Goal: Transaction & Acquisition: Purchase product/service

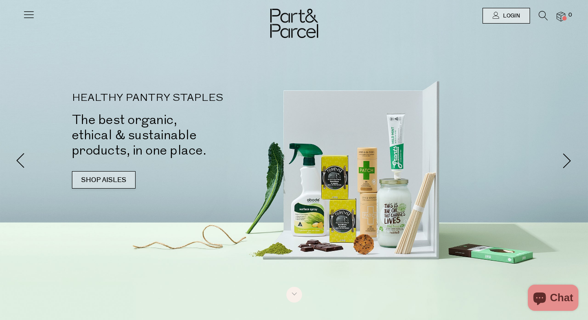
click at [98, 178] on link "SHOP AISLES" at bounding box center [104, 179] width 64 height 17
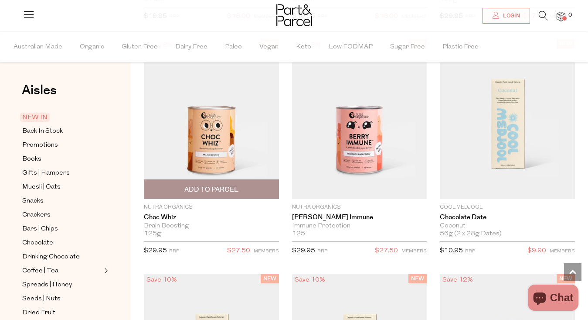
scroll to position [955, 0]
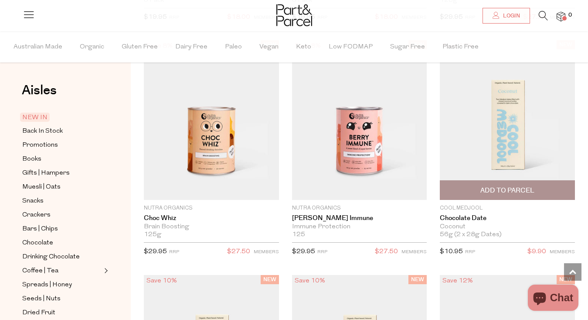
click at [491, 142] on img at bounding box center [507, 120] width 135 height 160
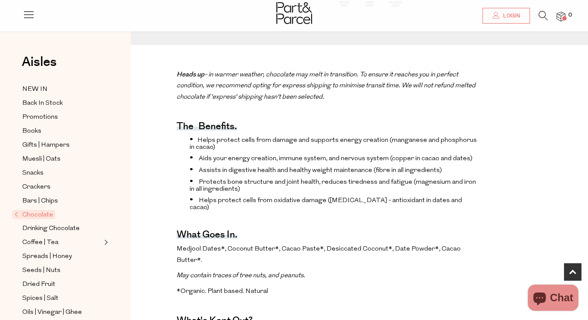
scroll to position [269, 0]
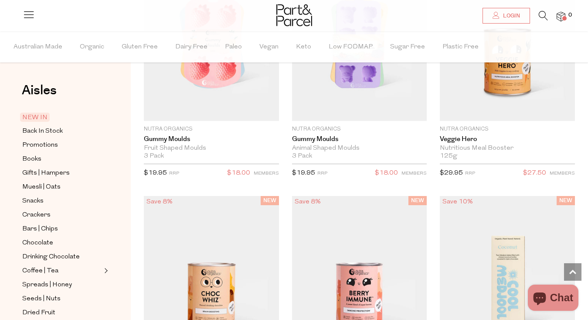
scroll to position [972, 0]
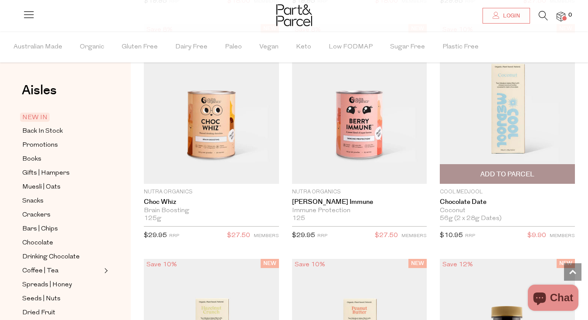
click at [506, 178] on span "Add To Parcel" at bounding box center [508, 174] width 54 height 9
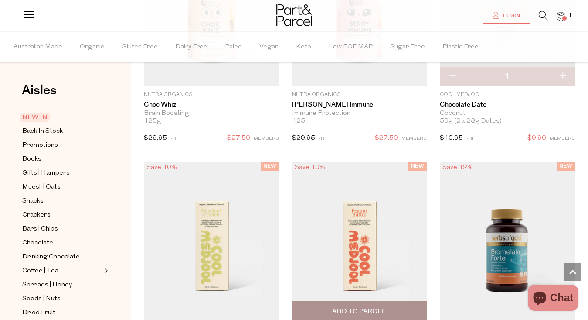
scroll to position [1043, 0]
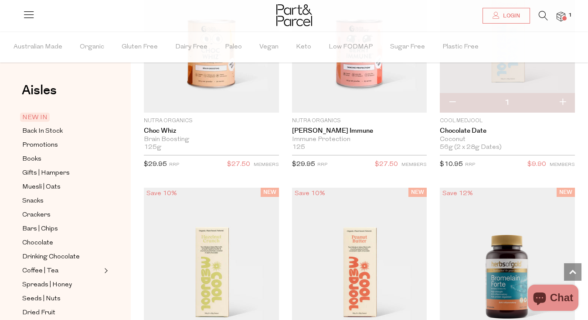
click at [456, 103] on button "button" at bounding box center [452, 102] width 25 height 19
type input "0"
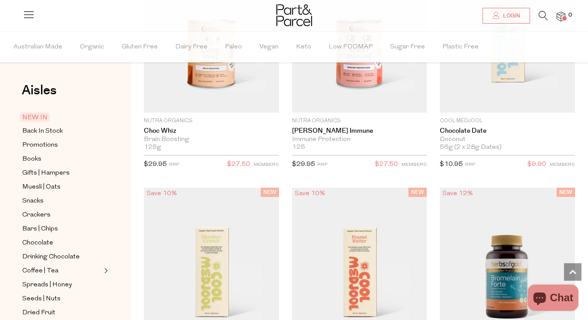
scroll to position [1155, 0]
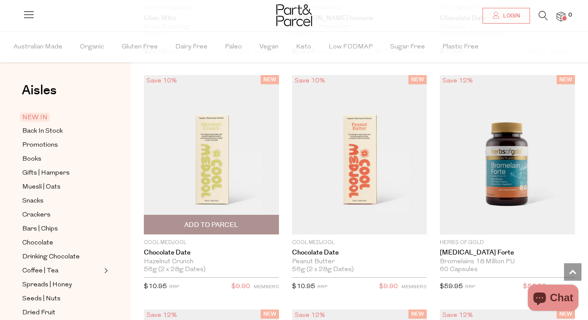
click at [191, 188] on img at bounding box center [211, 155] width 135 height 160
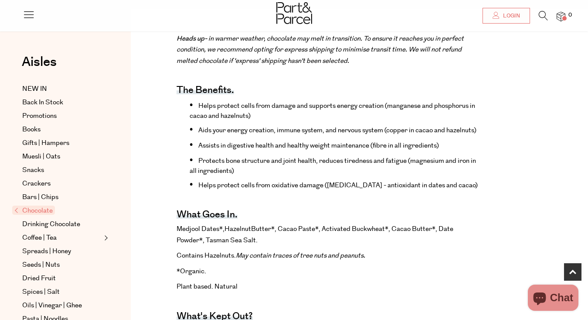
scroll to position [306, 0]
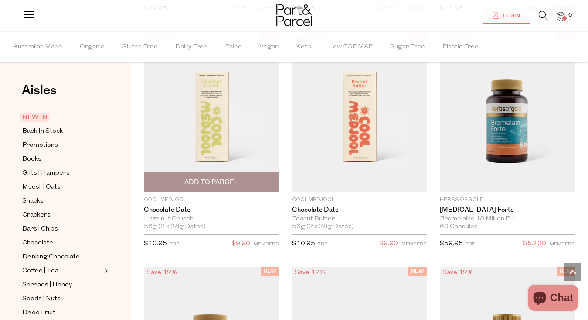
scroll to position [1205, 0]
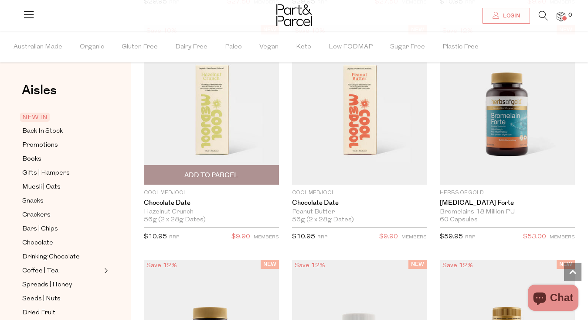
click at [217, 172] on span "Add To Parcel" at bounding box center [211, 175] width 54 height 9
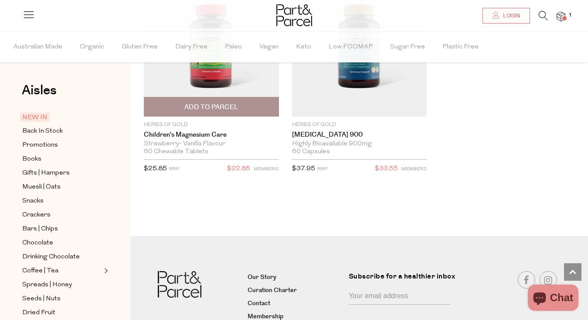
scroll to position [3416, 0]
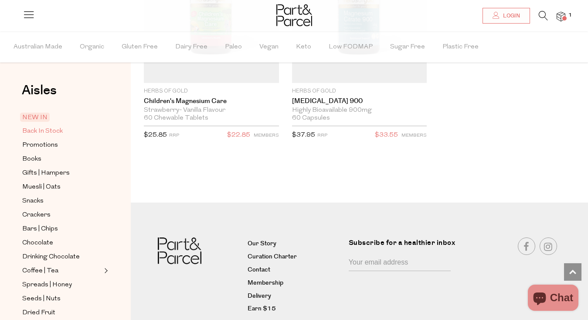
click at [31, 132] on span "Back In Stock" at bounding box center [42, 131] width 41 height 10
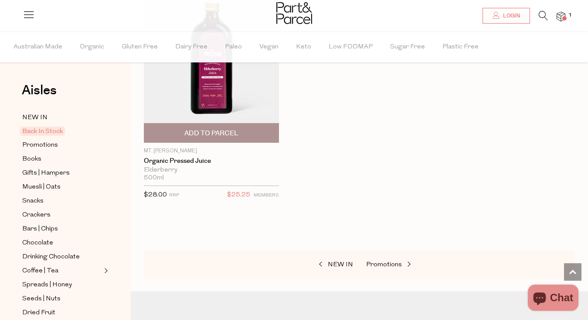
scroll to position [833, 0]
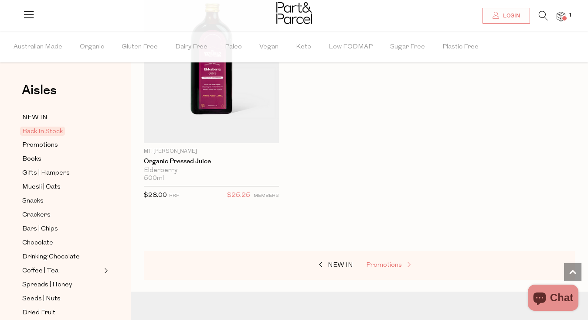
click at [383, 263] on span "Promotions" at bounding box center [384, 265] width 36 height 7
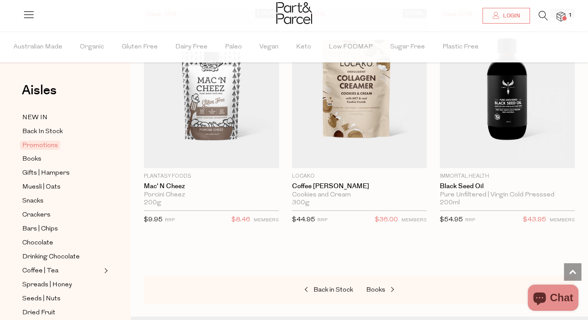
scroll to position [717, 0]
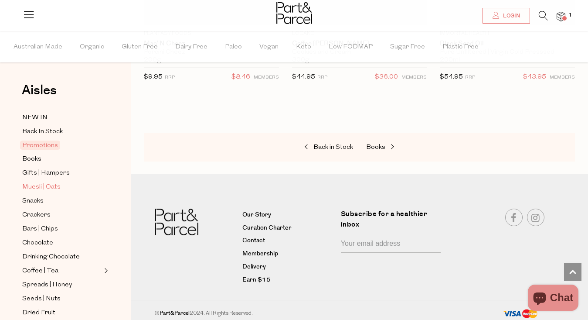
click at [37, 184] on span "Muesli | Oats" at bounding box center [41, 187] width 38 height 10
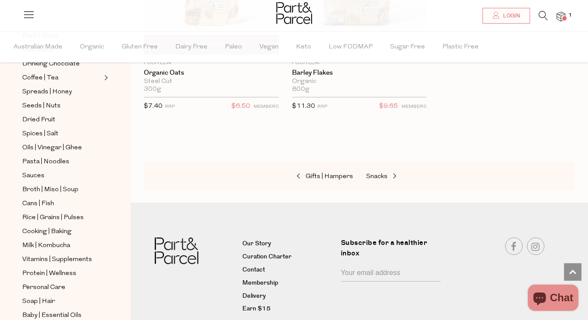
scroll to position [3992, 0]
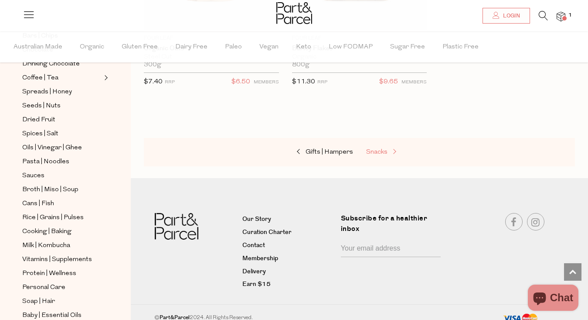
click at [382, 149] on span "Snacks" at bounding box center [376, 152] width 21 height 7
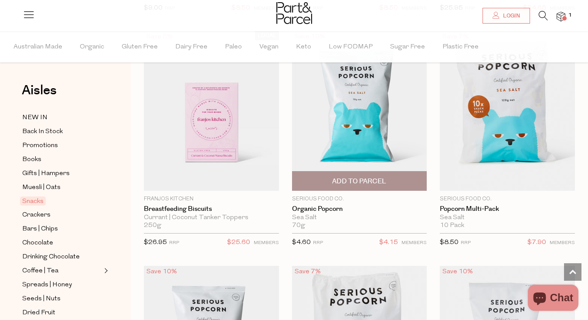
scroll to position [3397, 0]
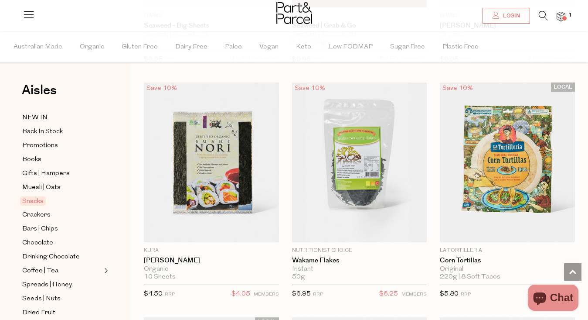
scroll to position [4533, 0]
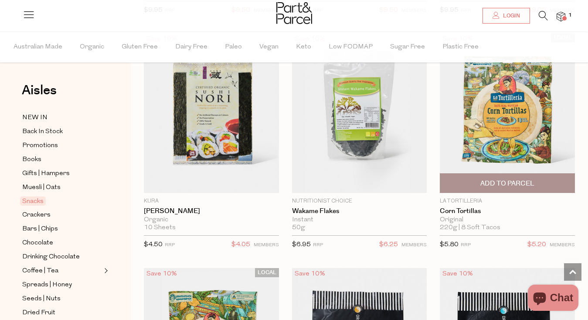
click at [485, 179] on span "Add To Parcel" at bounding box center [508, 183] width 54 height 9
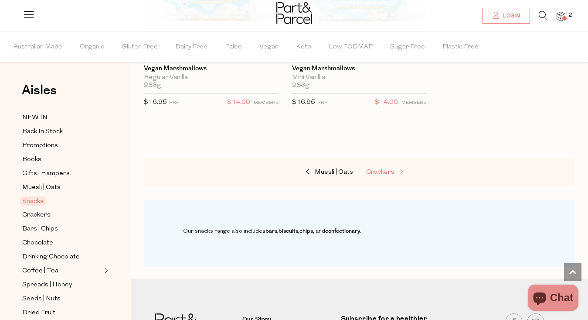
click at [383, 169] on span "Crackers" at bounding box center [380, 172] width 28 height 7
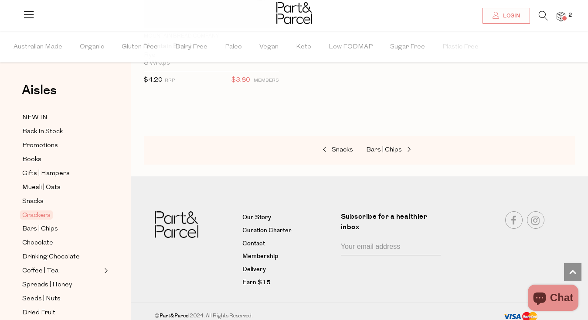
scroll to position [3057, 0]
click at [387, 147] on span "Bars | Chips" at bounding box center [384, 150] width 36 height 7
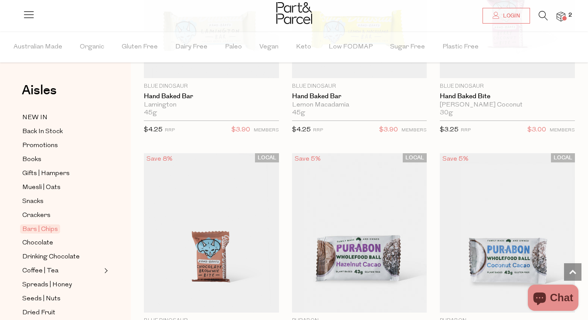
scroll to position [2774, 0]
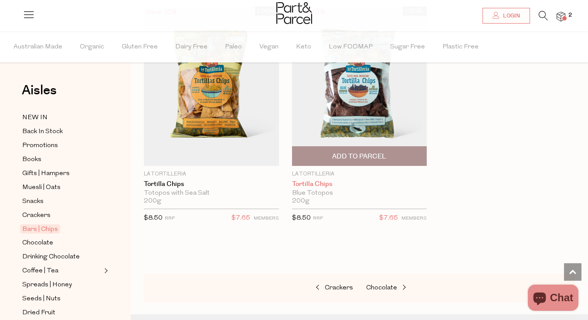
scroll to position [5528, 0]
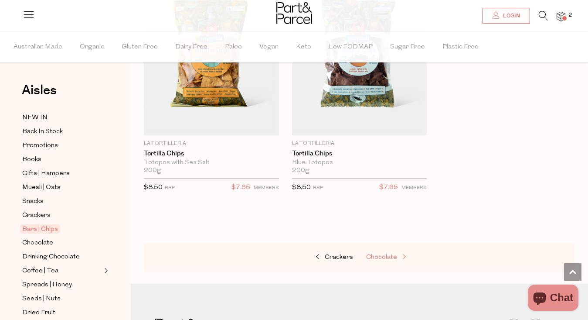
click at [382, 254] on span "Chocolate" at bounding box center [381, 257] width 31 height 7
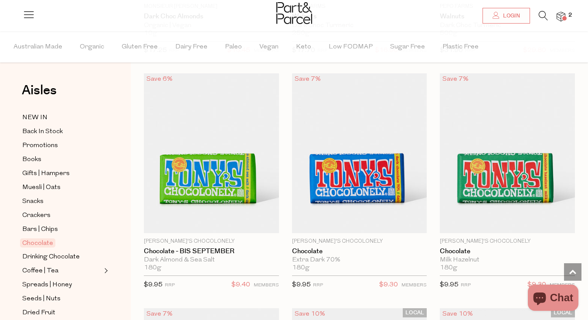
scroll to position [3133, 0]
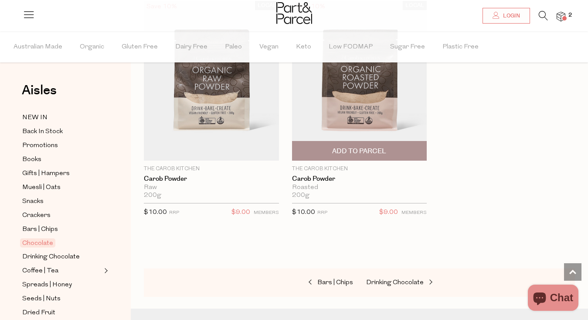
scroll to position [4579, 0]
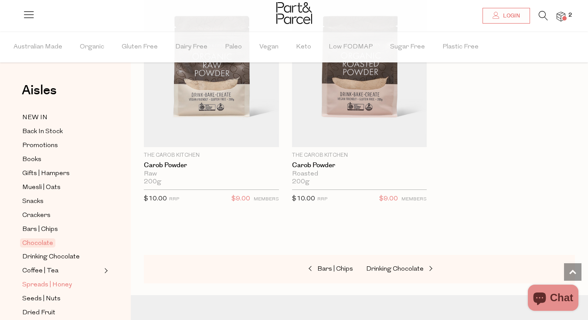
click at [41, 280] on span "Spreads | Honey" at bounding box center [47, 285] width 50 height 10
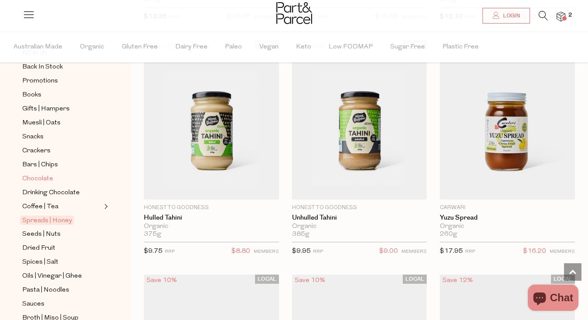
scroll to position [68, 0]
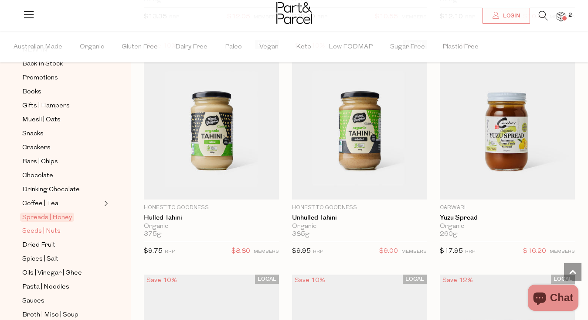
click at [36, 231] on span "Seeds | Nuts" at bounding box center [41, 231] width 38 height 10
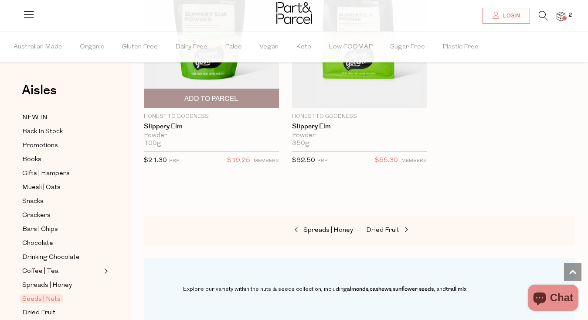
scroll to position [3723, 0]
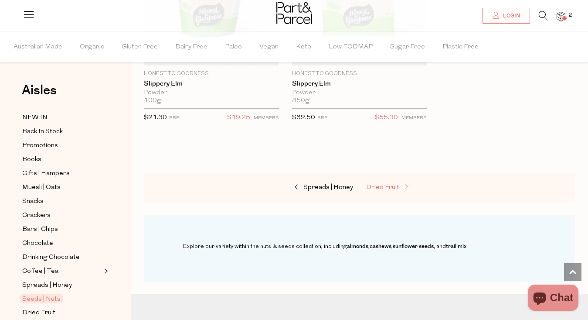
click at [389, 184] on span "Dried Fruit" at bounding box center [382, 187] width 33 height 7
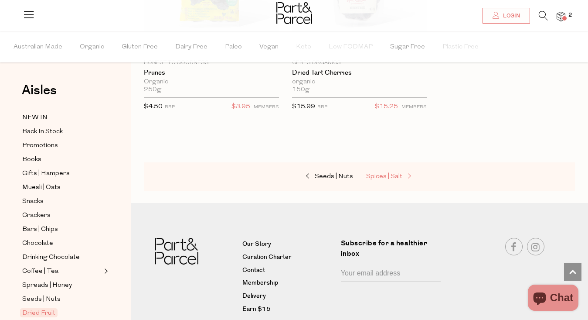
scroll to position [922, 0]
click at [389, 178] on link "Spices | Salt" at bounding box center [409, 175] width 87 height 11
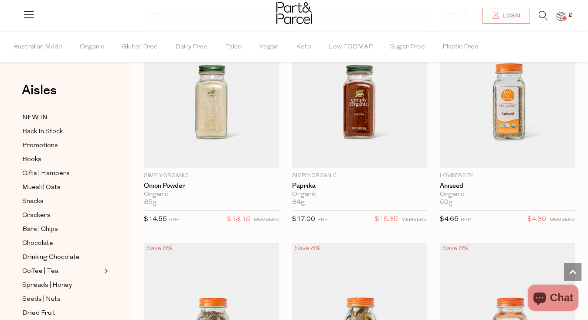
scroll to position [2227, 0]
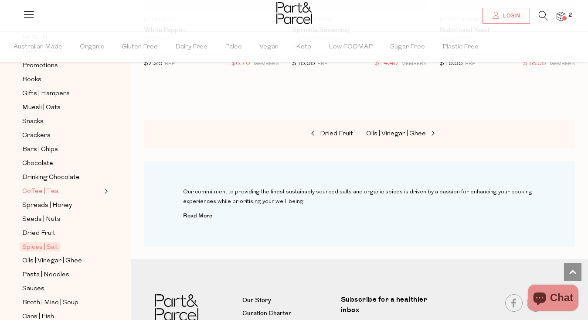
scroll to position [81, 0]
click at [34, 273] on span "Pasta | Noodles" at bounding box center [45, 274] width 47 height 10
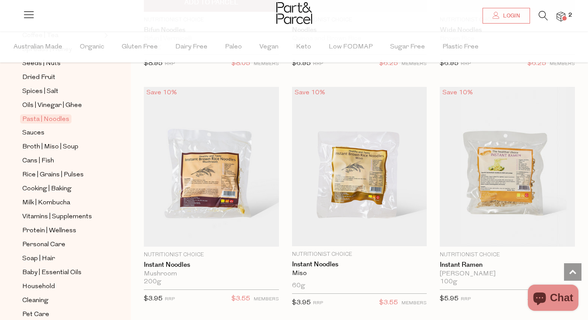
scroll to position [3546, 0]
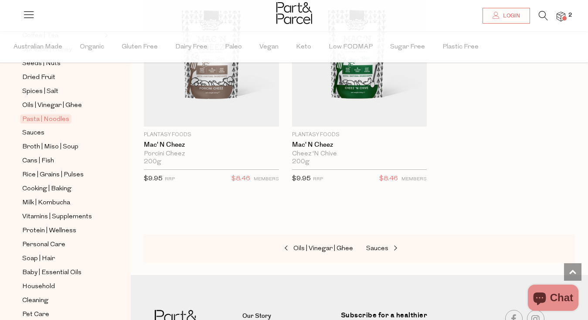
scroll to position [4369, 0]
click at [386, 245] on span "Sauces" at bounding box center [377, 248] width 22 height 7
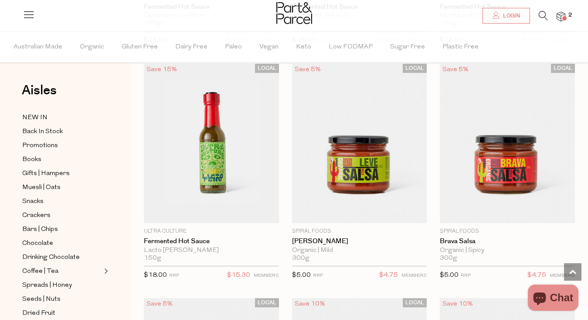
scroll to position [2858, 0]
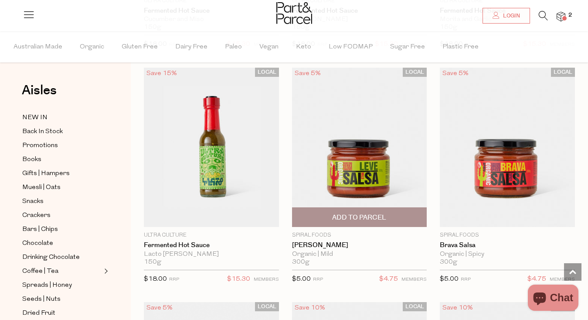
click at [358, 178] on img at bounding box center [359, 148] width 135 height 160
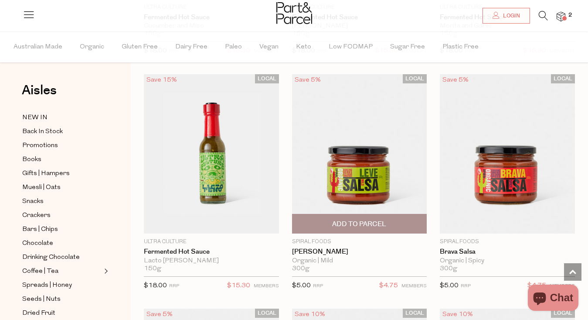
scroll to position [2910, 0]
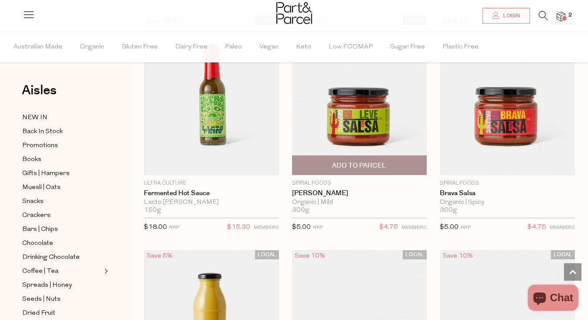
click at [349, 161] on span "Add To Parcel" at bounding box center [359, 165] width 54 height 9
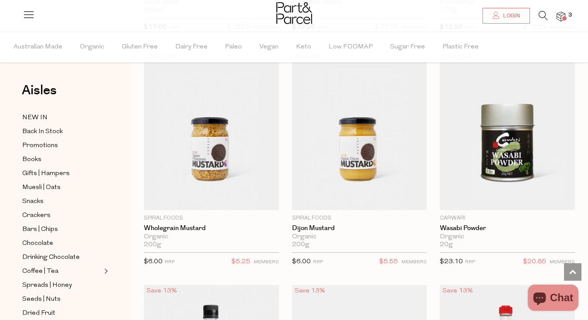
scroll to position [3332, 0]
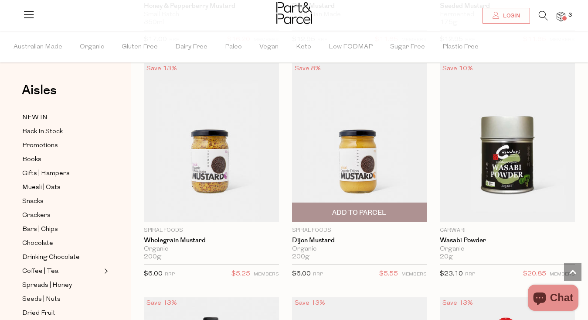
click at [350, 158] on img at bounding box center [359, 142] width 135 height 160
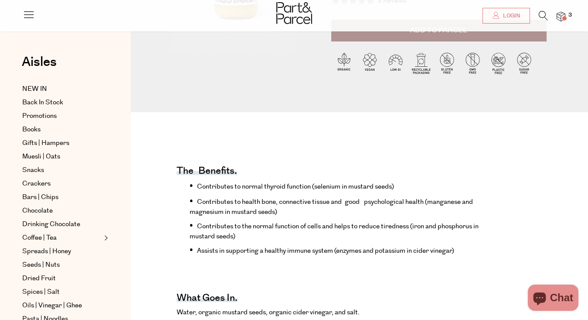
scroll to position [226, 0]
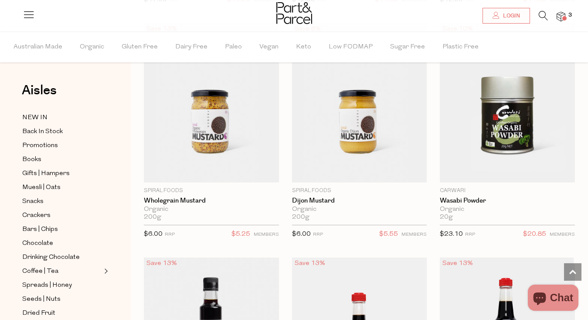
scroll to position [3364, 0]
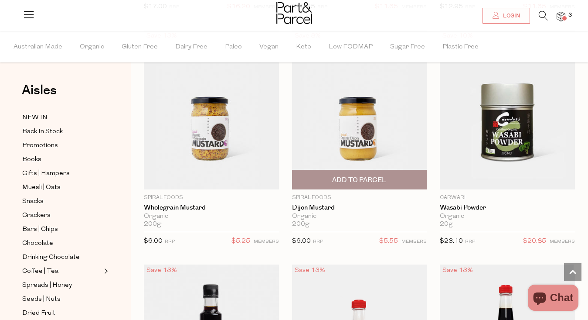
click at [349, 175] on span "Add To Parcel" at bounding box center [359, 179] width 54 height 9
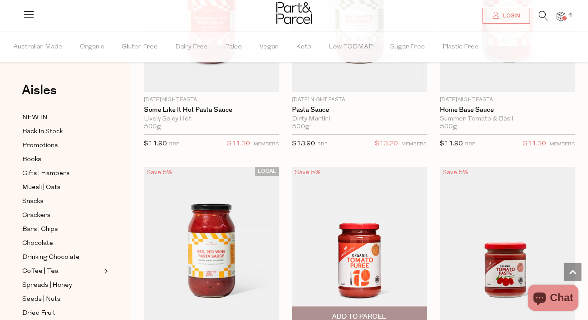
scroll to position [4985, 0]
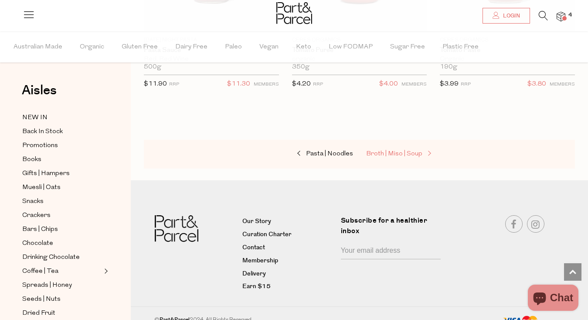
click at [387, 150] on span "Broth | Miso | Soup" at bounding box center [394, 153] width 56 height 7
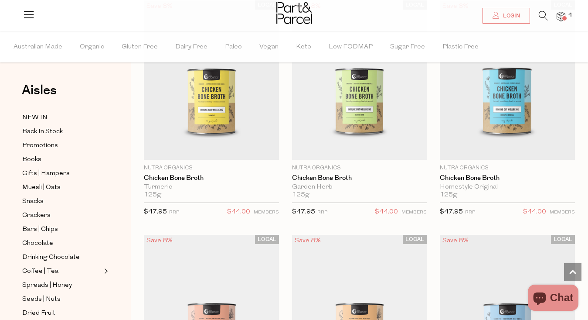
scroll to position [1519, 0]
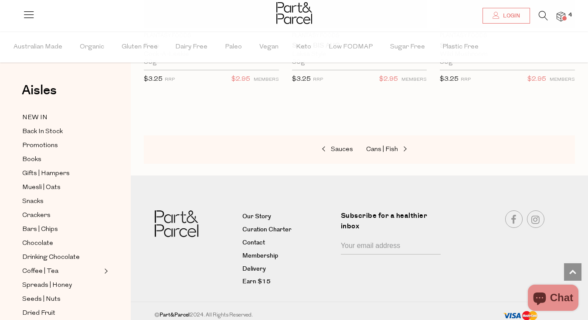
click at [387, 146] on span "Cans | Fish" at bounding box center [382, 149] width 32 height 7
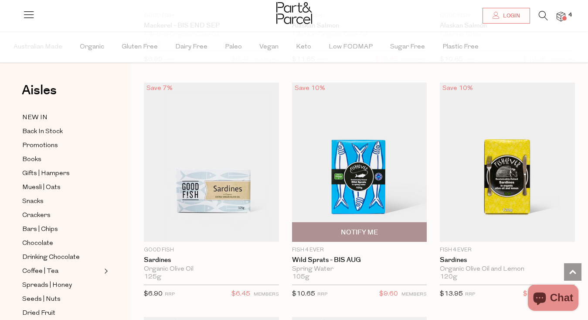
scroll to position [1676, 0]
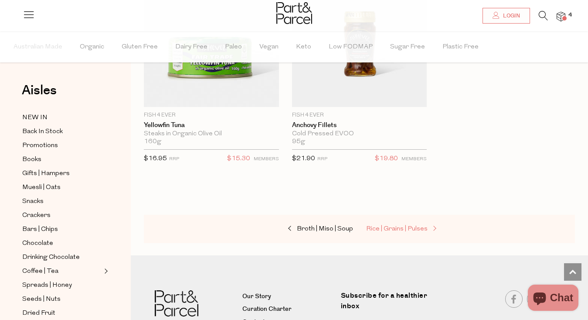
click at [387, 225] on span "Rice | Grains | Pulses" at bounding box center [396, 228] width 61 height 7
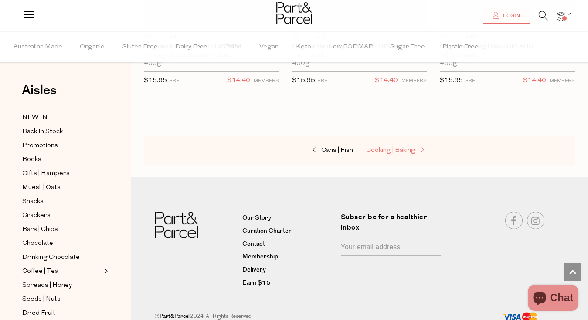
click at [396, 147] on span "Cooking | Baking" at bounding box center [390, 150] width 49 height 7
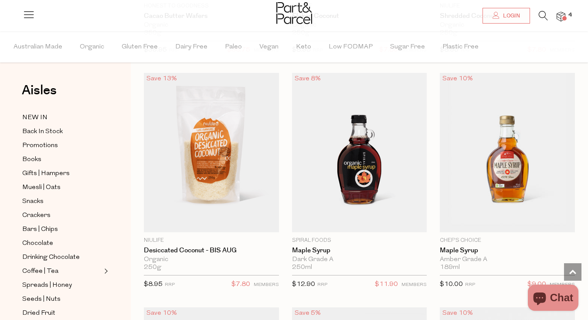
scroll to position [2690, 0]
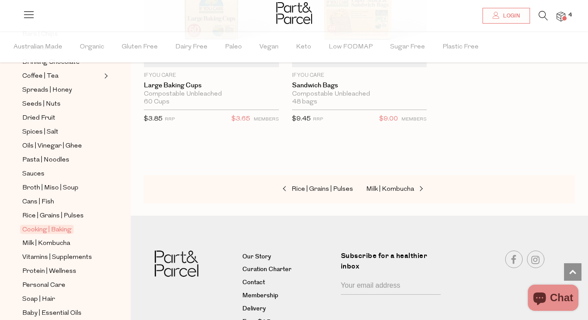
scroll to position [246, 0]
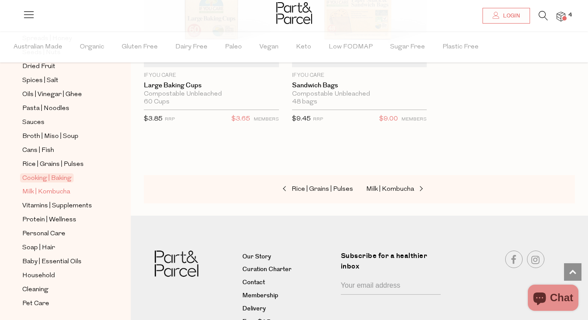
click at [61, 195] on span "Milk | Kombucha" at bounding box center [46, 192] width 48 height 10
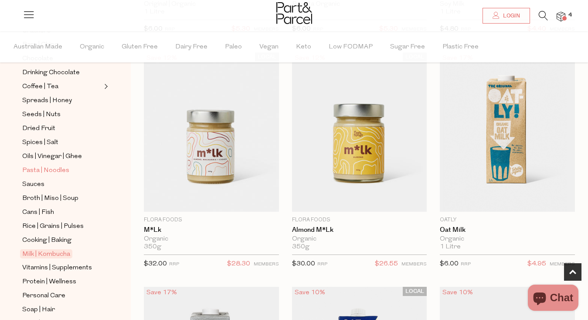
scroll to position [185, 0]
click at [85, 265] on span "Vitamins | Supplements" at bounding box center [57, 267] width 70 height 10
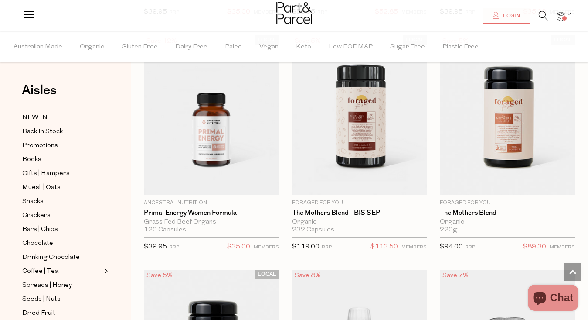
scroll to position [2889, 0]
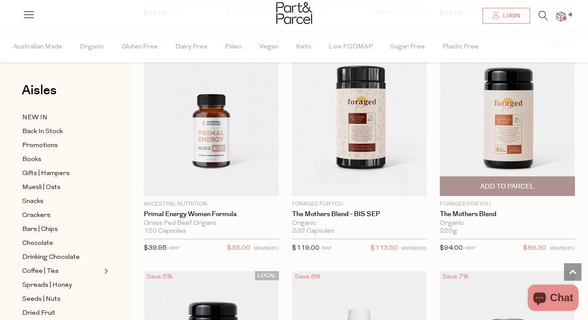
click at [503, 184] on span "Add To Parcel" at bounding box center [508, 186] width 54 height 9
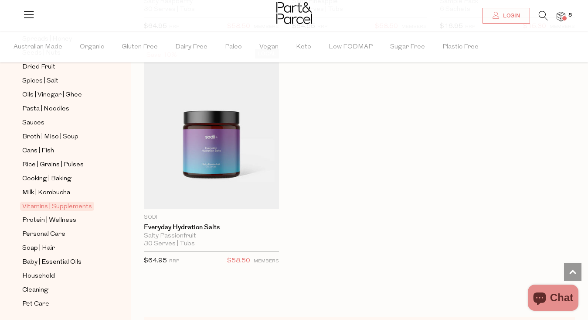
scroll to position [247, 0]
click at [56, 217] on span "Protein | Wellness" at bounding box center [49, 219] width 54 height 10
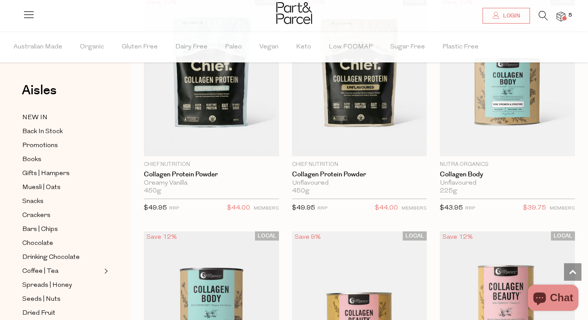
scroll to position [1004, 0]
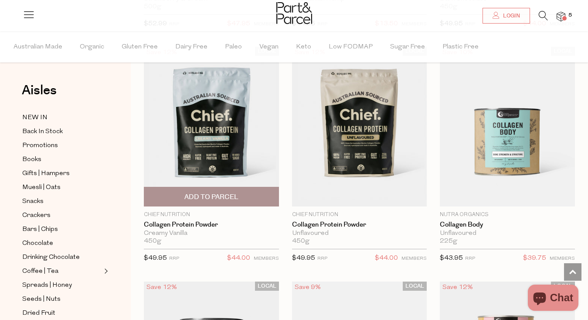
click at [223, 172] on img at bounding box center [211, 127] width 135 height 160
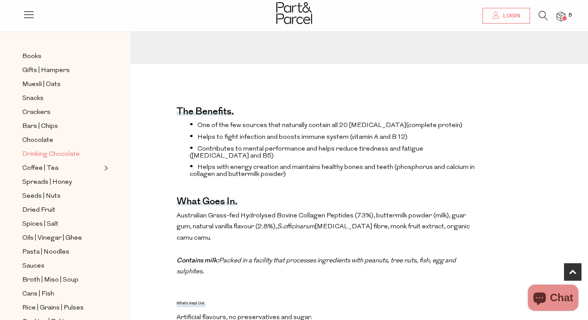
scroll to position [76, 0]
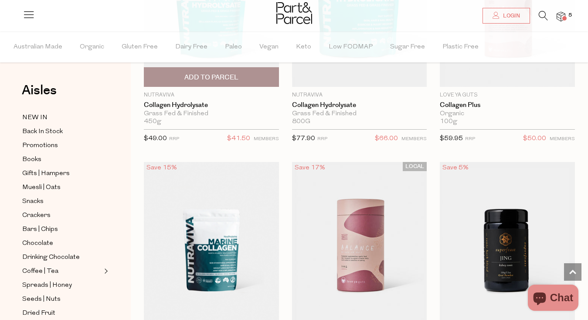
scroll to position [1828, 0]
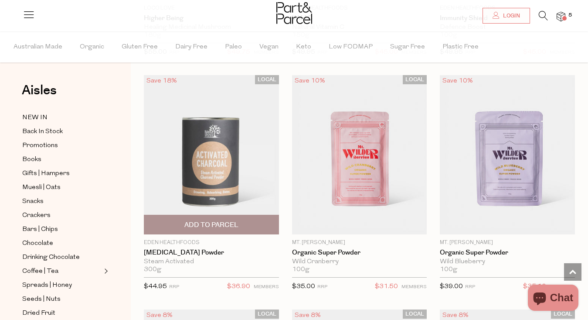
scroll to position [4225, 0]
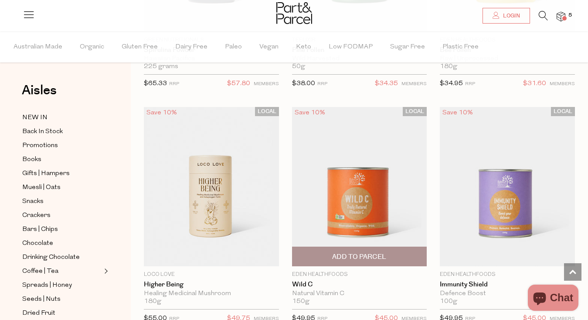
click at [307, 171] on img at bounding box center [359, 187] width 135 height 160
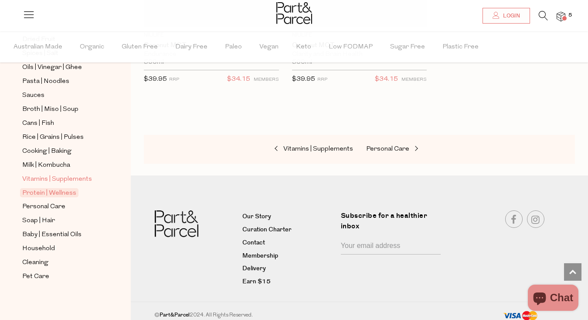
scroll to position [273, 0]
click at [57, 206] on span "Personal Care" at bounding box center [43, 206] width 43 height 10
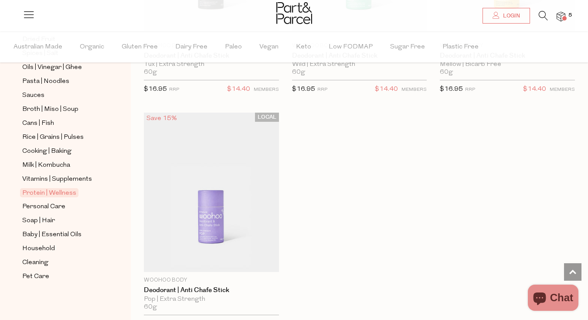
scroll to position [7745, 0]
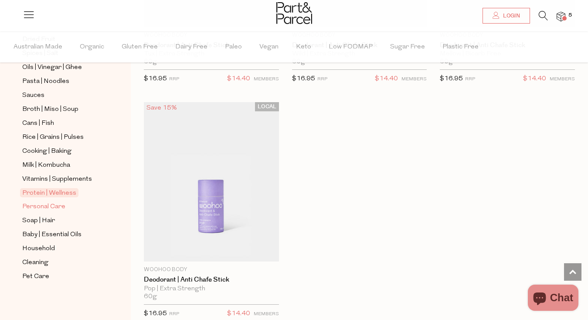
click at [63, 206] on span "Personal Care" at bounding box center [43, 206] width 43 height 10
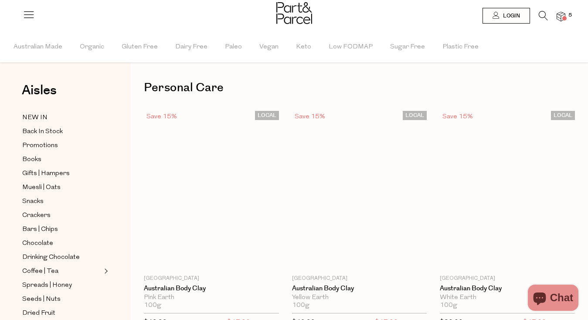
scroll to position [0, 0]
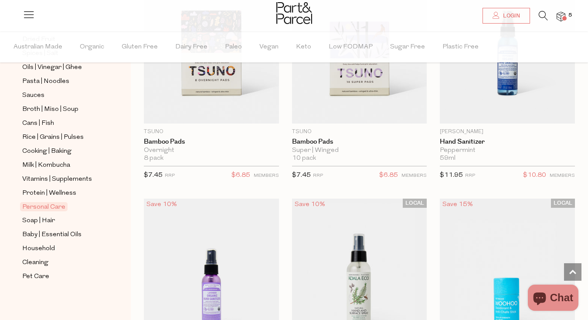
scroll to position [3250, 0]
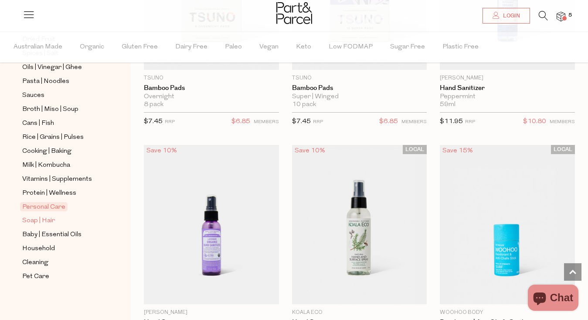
click at [49, 220] on span "Soap | Hair" at bounding box center [38, 220] width 33 height 10
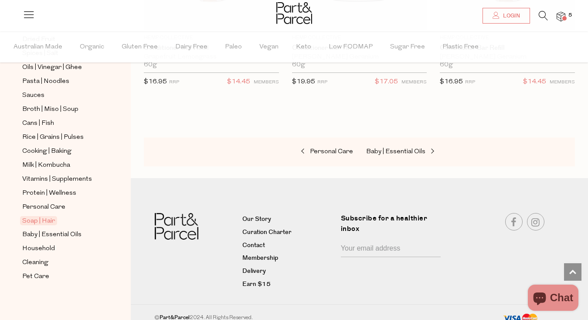
scroll to position [273, 0]
click at [43, 248] on span "Household" at bounding box center [38, 248] width 33 height 10
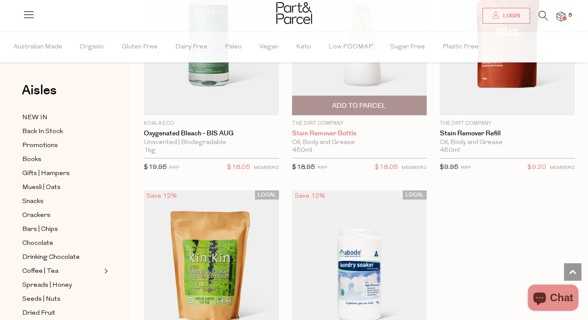
scroll to position [3687, 0]
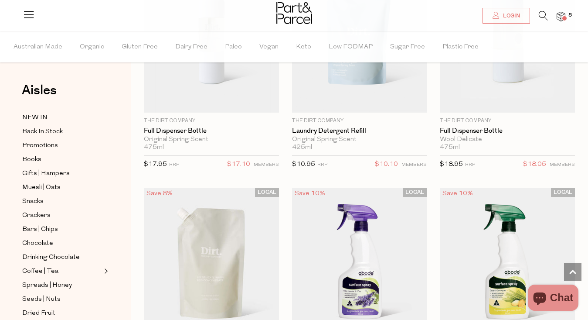
scroll to position [4557, 0]
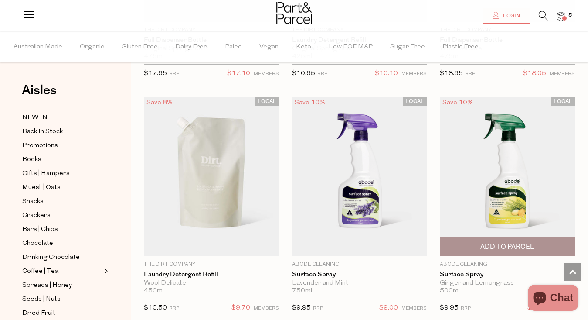
click at [498, 237] on span "Add To Parcel" at bounding box center [508, 246] width 130 height 19
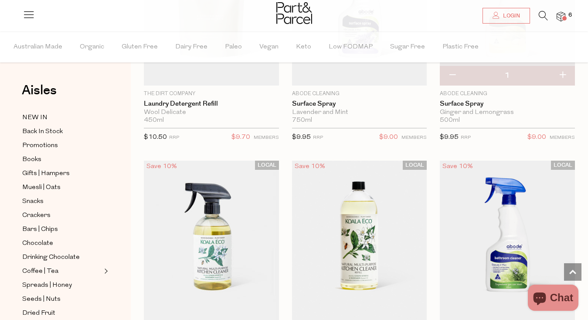
scroll to position [4875, 0]
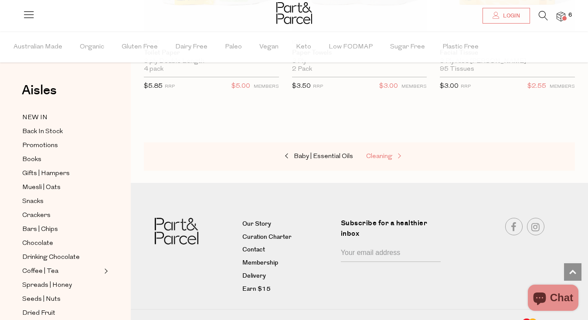
click at [371, 153] on span "Cleaning" at bounding box center [379, 156] width 26 height 7
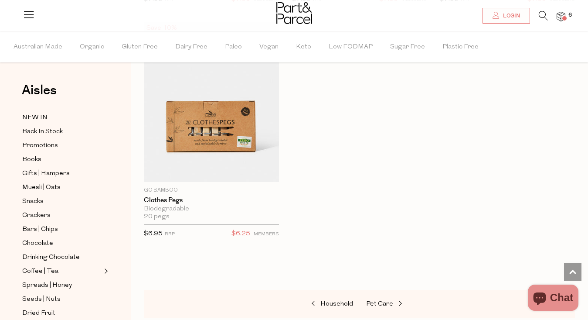
scroll to position [1047, 0]
